Goal: Task Accomplishment & Management: Manage account settings

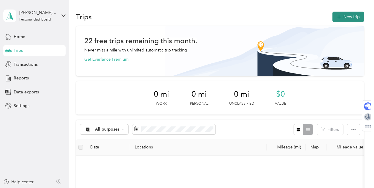
click at [348, 16] on button "New trip" at bounding box center [347, 17] width 31 height 10
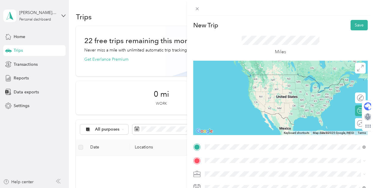
click at [276, 77] on span "[STREET_ADDRESS][PERSON_NAME][PERSON_NAME][US_STATE]" at bounding box center [278, 74] width 125 height 5
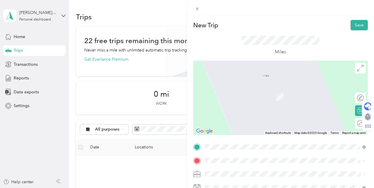
click at [234, 145] on span "[STREET_ADDRESS][PERSON_NAME][PERSON_NAME][US_STATE]" at bounding box center [278, 143] width 125 height 5
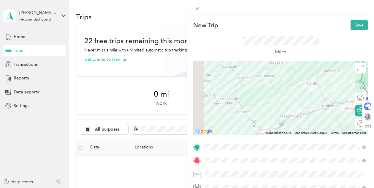
drag, startPoint x: 238, startPoint y: 121, endPoint x: 261, endPoint y: 86, distance: 41.4
click at [261, 86] on div at bounding box center [280, 98] width 175 height 74
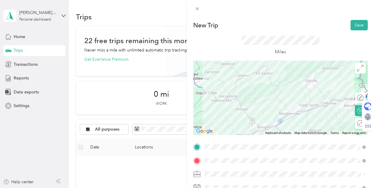
click at [242, 109] on div at bounding box center [280, 98] width 175 height 74
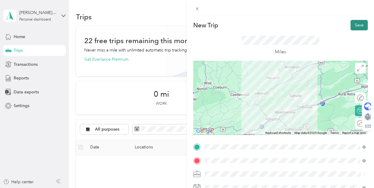
click at [356, 28] on button "Save" at bounding box center [359, 25] width 17 height 10
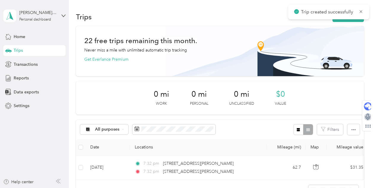
click at [357, 22] on div "Trips New trip" at bounding box center [220, 16] width 288 height 12
click at [359, 20] on button "New trip" at bounding box center [347, 17] width 31 height 10
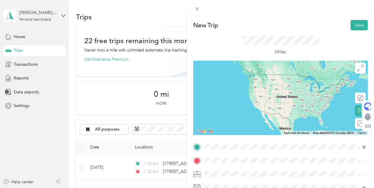
click at [248, 171] on span "[STREET_ADDRESS][PERSON_NAME][PERSON_NAME][US_STATE]" at bounding box center [278, 167] width 125 height 5
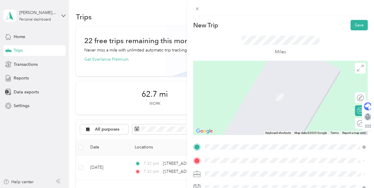
click at [285, 128] on div "[GEOGRAPHIC_DATA][PERSON_NAME][US_STATE], [GEOGRAPHIC_DATA]" at bounding box center [285, 128] width 157 height 8
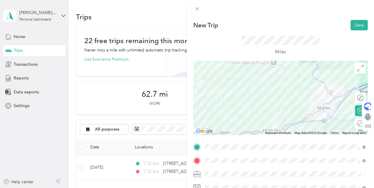
drag, startPoint x: 239, startPoint y: 96, endPoint x: 221, endPoint y: 99, distance: 18.3
click at [221, 99] on div at bounding box center [280, 98] width 175 height 74
click at [287, 124] on div at bounding box center [280, 98] width 175 height 74
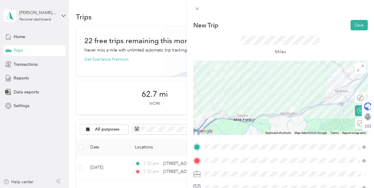
drag, startPoint x: 305, startPoint y: 120, endPoint x: 303, endPoint y: 107, distance: 12.6
click at [303, 107] on div at bounding box center [280, 98] width 175 height 74
click at [358, 97] on div at bounding box center [357, 97] width 12 height 6
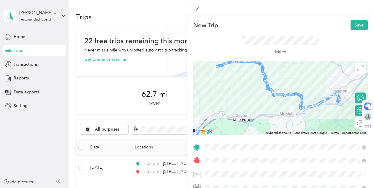
drag, startPoint x: 303, startPoint y: 107, endPoint x: 303, endPoint y: 112, distance: 5.7
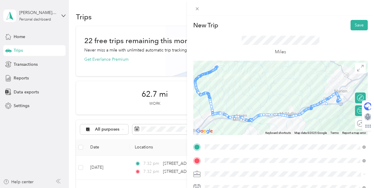
drag, startPoint x: 325, startPoint y: 100, endPoint x: 325, endPoint y: 105, distance: 4.8
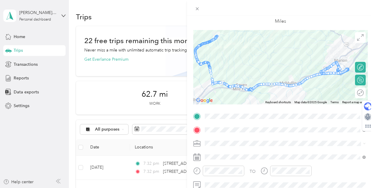
scroll to position [30, 0]
click at [197, 10] on icon at bounding box center [197, 8] width 5 height 5
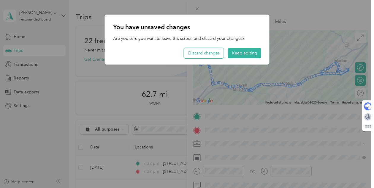
click at [215, 53] on button "Discard changes" at bounding box center [204, 53] width 40 height 10
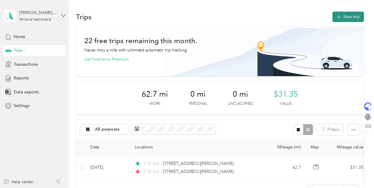
click at [350, 16] on button "New trip" at bounding box center [347, 17] width 31 height 10
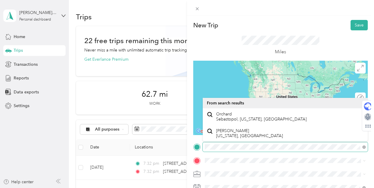
click at [186, 146] on div "New Trip Save This trip cannot be edited because it is either under review, app…" at bounding box center [187, 94] width 374 height 188
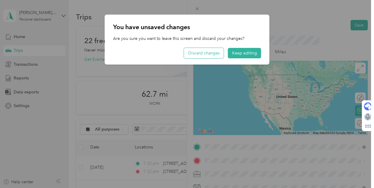
click at [199, 56] on button "Discard changes" at bounding box center [204, 53] width 40 height 10
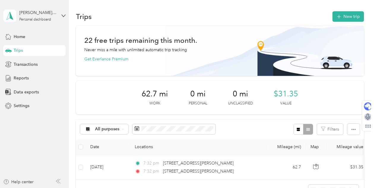
scroll to position [0, 0]
click at [355, 14] on button "New trip" at bounding box center [347, 17] width 31 height 10
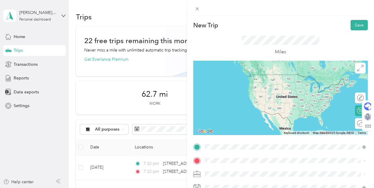
click at [277, 77] on span "[STREET_ADDRESS][PERSON_NAME][PERSON_NAME][US_STATE]" at bounding box center [278, 74] width 125 height 5
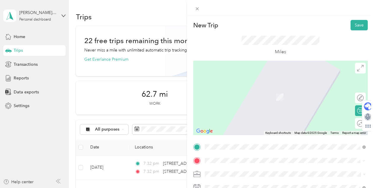
click at [298, 91] on div "[GEOGRAPHIC_DATA][PERSON_NAME][US_STATE], [GEOGRAPHIC_DATA]" at bounding box center [285, 88] width 157 height 8
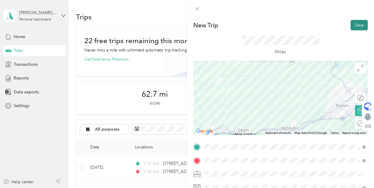
click at [359, 25] on button "Save" at bounding box center [359, 25] width 17 height 10
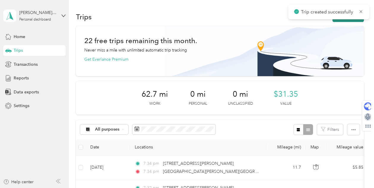
click at [351, 19] on button "New trip" at bounding box center [347, 17] width 31 height 10
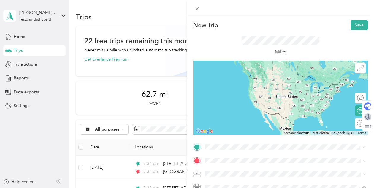
click at [269, 117] on span "[GEOGRAPHIC_DATA][PERSON_NAME][US_STATE], [GEOGRAPHIC_DATA]" at bounding box center [287, 113] width 142 height 5
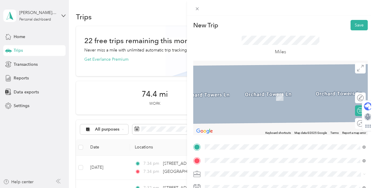
click at [258, 88] on span "[STREET_ADDRESS][US_STATE]" at bounding box center [245, 87] width 59 height 5
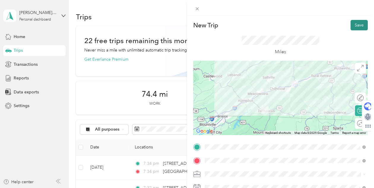
click at [359, 25] on button "Save" at bounding box center [359, 25] width 17 height 10
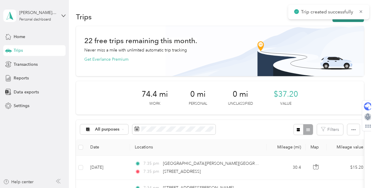
click at [359, 20] on button "New trip" at bounding box center [347, 17] width 31 height 10
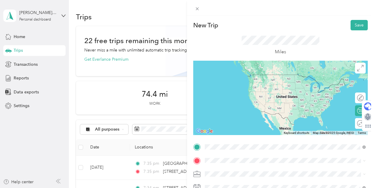
click at [266, 75] on span "[STREET_ADDRESS][US_STATE]" at bounding box center [245, 74] width 59 height 5
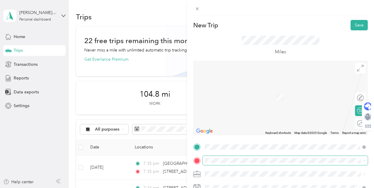
click at [241, 163] on span at bounding box center [285, 160] width 165 height 9
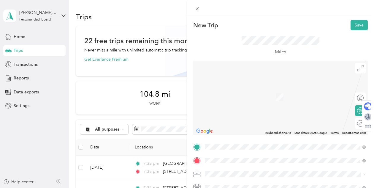
click at [260, 150] on li "[STREET_ADDRESS][PERSON_NAME][US_STATE]" at bounding box center [285, 144] width 165 height 12
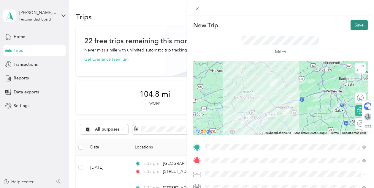
click at [360, 26] on button "Save" at bounding box center [359, 25] width 17 height 10
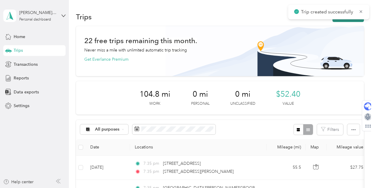
click at [342, 20] on button "New trip" at bounding box center [347, 17] width 31 height 10
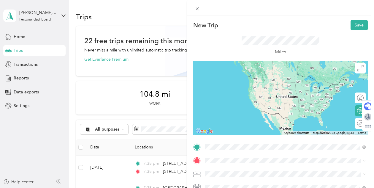
click at [244, 175] on li "[STREET_ADDRESS][PERSON_NAME][US_STATE]" at bounding box center [285, 168] width 165 height 12
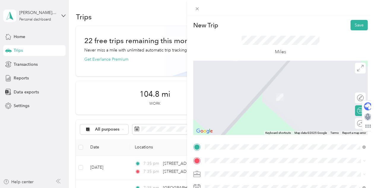
click at [267, 90] on span "[STREET_ADDRESS][PERSON_NAME][PERSON_NAME][US_STATE]" at bounding box center [278, 87] width 125 height 5
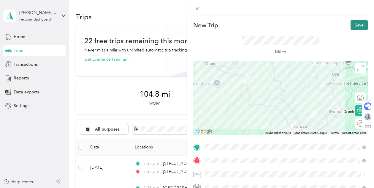
click at [359, 24] on button "Save" at bounding box center [359, 25] width 17 height 10
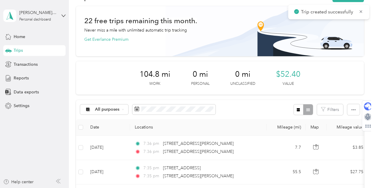
scroll to position [21, 0]
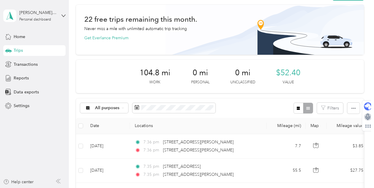
click at [267, 107] on div "All purposes Filters" at bounding box center [220, 107] width 288 height 19
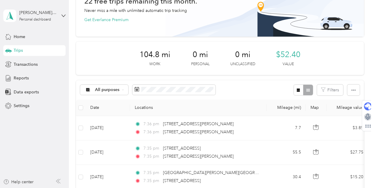
scroll to position [0, 0]
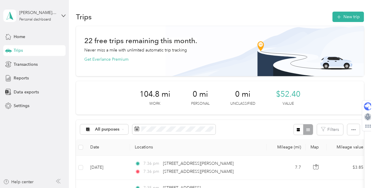
click at [246, 118] on div "22 free trips remaining this month. Never miss a mile with unlimited automatic …" at bounding box center [220, 162] width 288 height 272
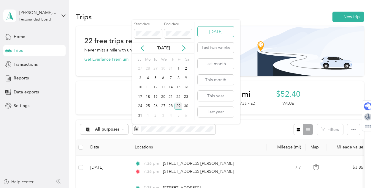
click at [220, 35] on button "[DATE]" at bounding box center [216, 31] width 36 height 10
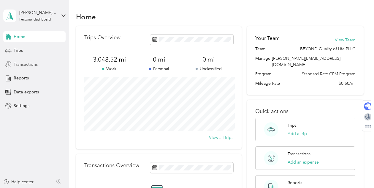
click at [26, 64] on span "Transactions" at bounding box center [26, 64] width 24 height 6
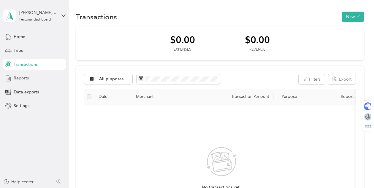
click at [26, 79] on span "Reports" at bounding box center [21, 78] width 15 height 6
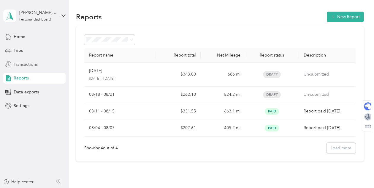
click at [30, 60] on div "Transactions" at bounding box center [34, 64] width 62 height 11
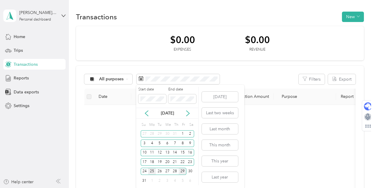
click at [149, 169] on div "25" at bounding box center [152, 170] width 8 height 7
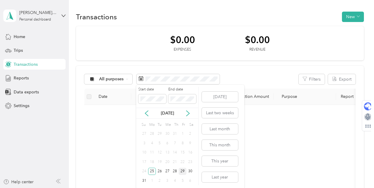
click at [183, 172] on div "29" at bounding box center [183, 170] width 8 height 7
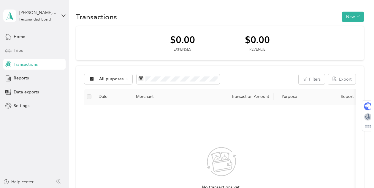
click at [39, 50] on div "Trips" at bounding box center [34, 50] width 62 height 11
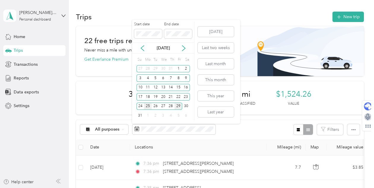
click at [148, 106] on div "25" at bounding box center [148, 105] width 8 height 7
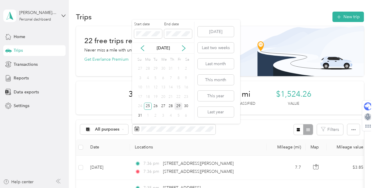
click at [179, 107] on div "29" at bounding box center [179, 105] width 8 height 7
